Goal: Navigation & Orientation: Find specific page/section

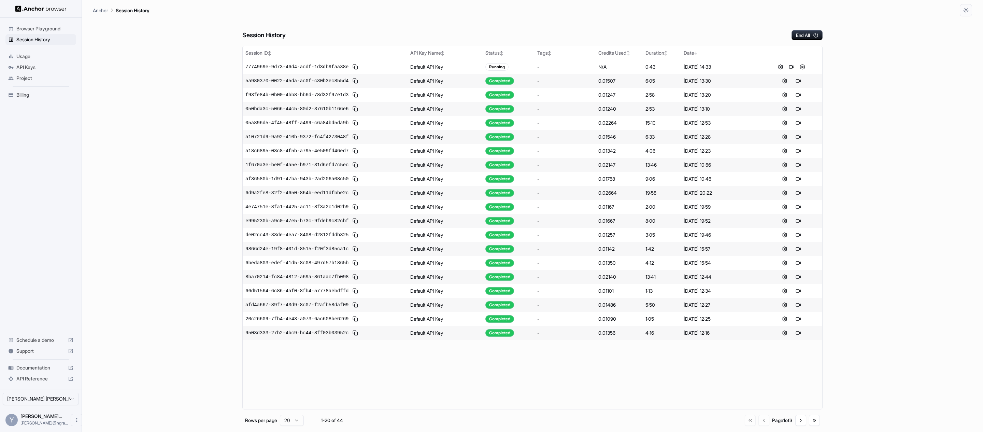
click at [862, 69] on div "Session History End All Session ID ↕ API Key Name ↕ Status ↕ Tags ↕ Credits Use…" at bounding box center [533, 224] width 880 height 416
click at [877, 106] on div "Session History End All Session ID ↕ API Key Name ↕ Status ↕ Tags ↕ Credits Use…" at bounding box center [530, 221] width 874 height 410
click at [800, 66] on button at bounding box center [796, 67] width 8 height 8
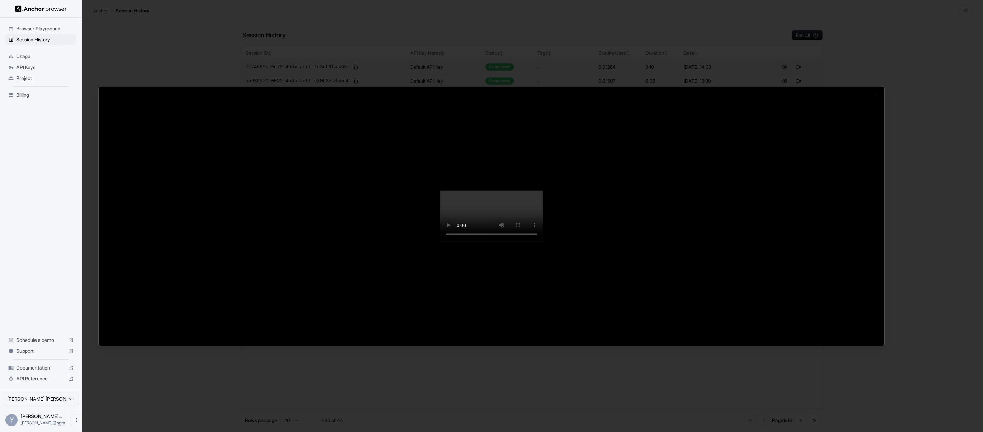
click at [911, 138] on div at bounding box center [491, 216] width 983 height 432
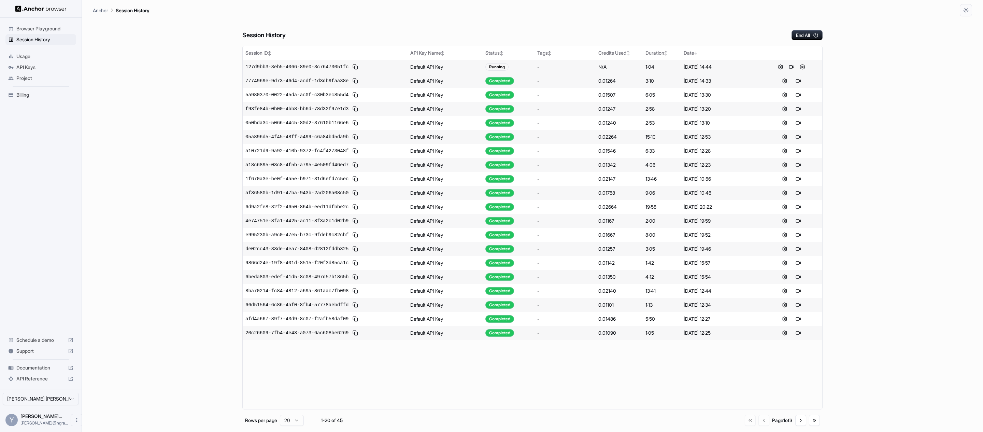
click at [509, 372] on div "Session ID ↕ API Key Name ↕ Status ↕ Tags ↕ Credits Used ↕ Duration ↕ Date ↓ 12…" at bounding box center [532, 228] width 581 height 364
click at [906, 120] on div "Session History End All Session ID ↕ API Key Name ↕ Status ↕ Tags ↕ Credits Use…" at bounding box center [530, 221] width 874 height 410
click at [889, 116] on div "Session History End All Session ID ↕ API Key Name ↕ Status ↕ Tags ↕ Credits Use…" at bounding box center [533, 224] width 880 height 416
